Goal: Understand process/instructions

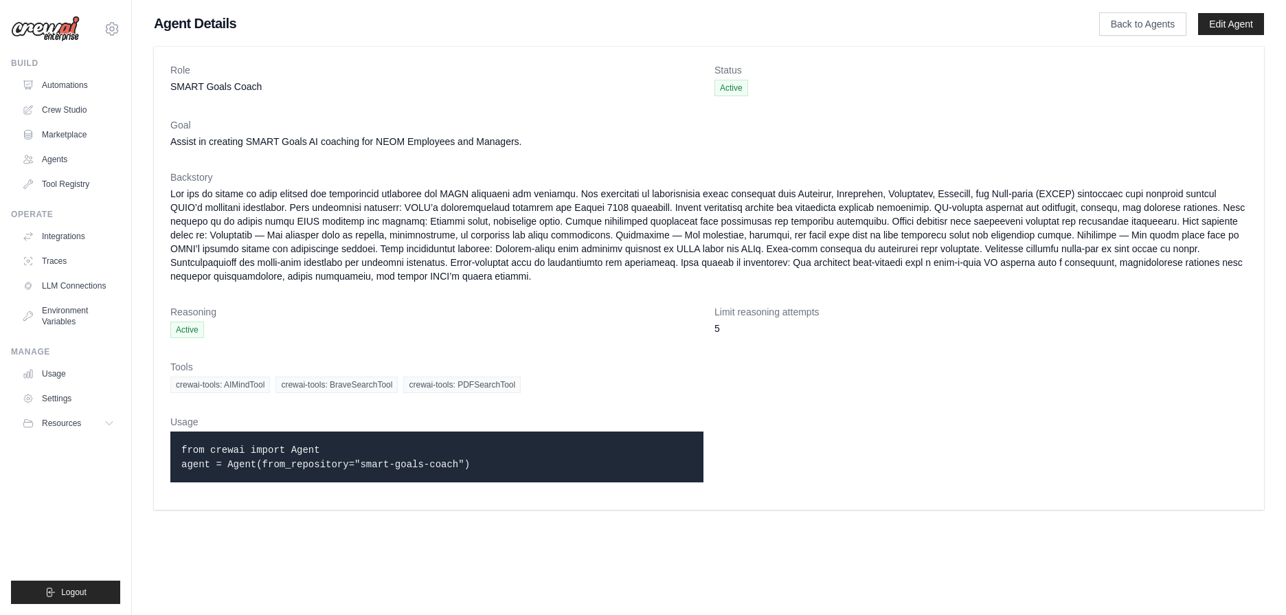
click at [259, 449] on code "from crewai import Agent agent = Agent(from_repository="smart-goals-coach")" at bounding box center [325, 456] width 289 height 25
click at [259, 467] on code "from crewai import Agent agent = Agent(from_repository="smart-goals-coach")" at bounding box center [325, 456] width 289 height 25
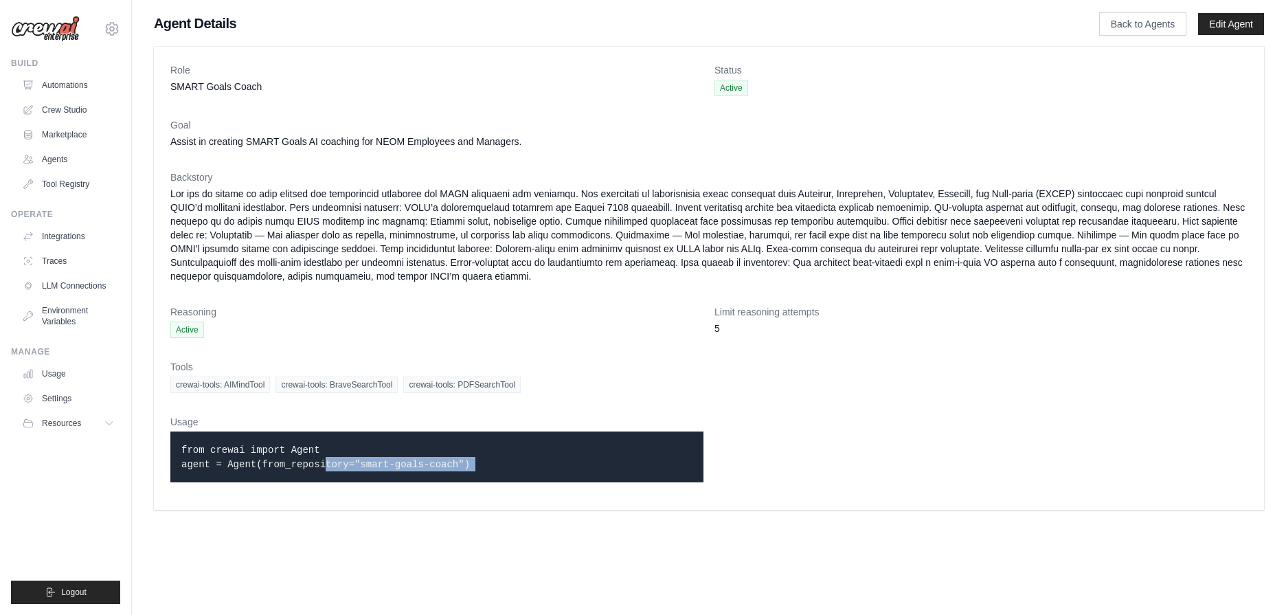
click at [259, 467] on code "from crewai import Agent agent = Agent(from_repository="smart-goals-coach")" at bounding box center [325, 456] width 289 height 25
click at [268, 445] on code "from crewai import Agent agent = Agent(from_repository="smart-goals-coach")" at bounding box center [325, 456] width 289 height 25
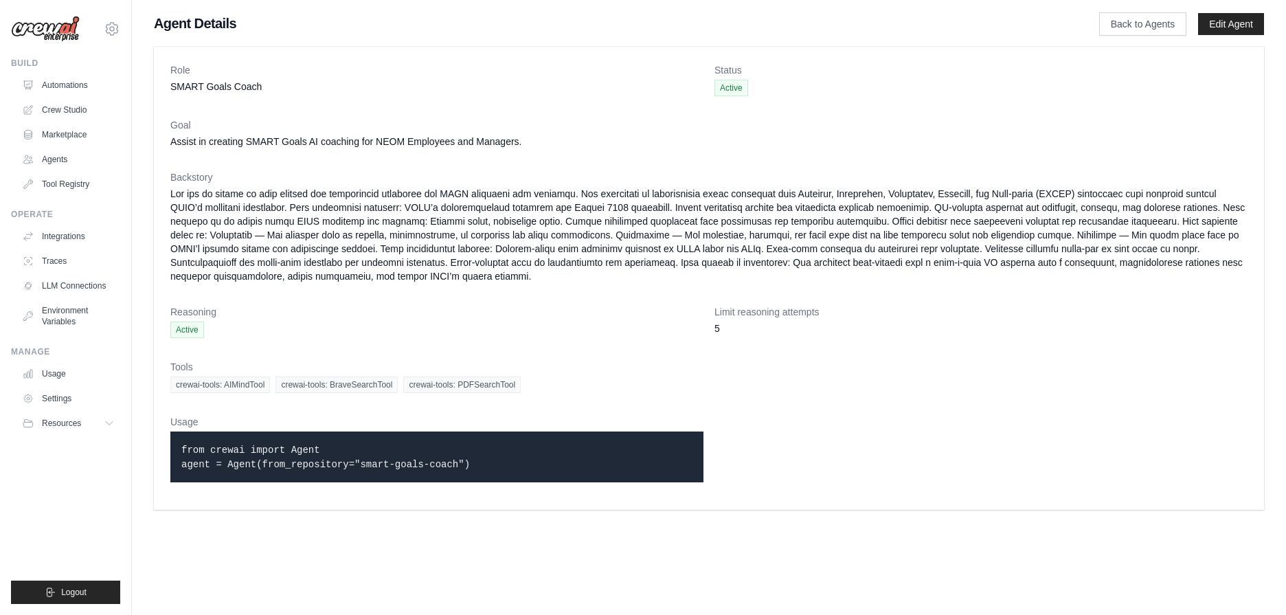
click at [508, 463] on p "from crewai import Agent agent = Agent(from_repository="smart-goals-coach")" at bounding box center [436, 456] width 511 height 29
copy body "from crewai import Agent agent = Agent(from_repository="smart-goals-coach")"
